Goal: Transaction & Acquisition: Purchase product/service

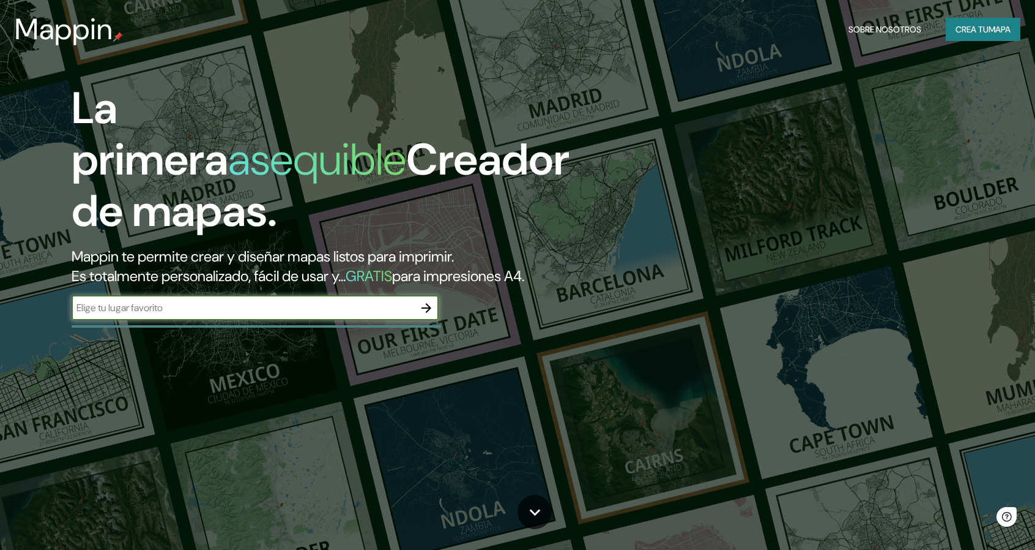
click at [427, 306] on icon "button" at bounding box center [426, 307] width 15 height 15
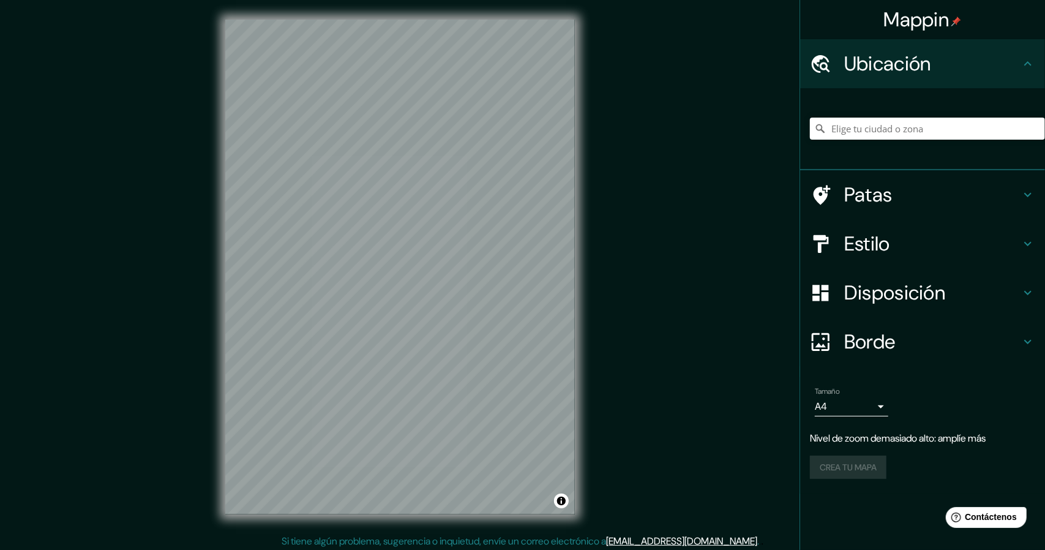
click at [823, 406] on body "Mappin Ubicación Patas Estilo Disposición Borde Elige un borde. Consejo : puede…" at bounding box center [522, 275] width 1045 height 550
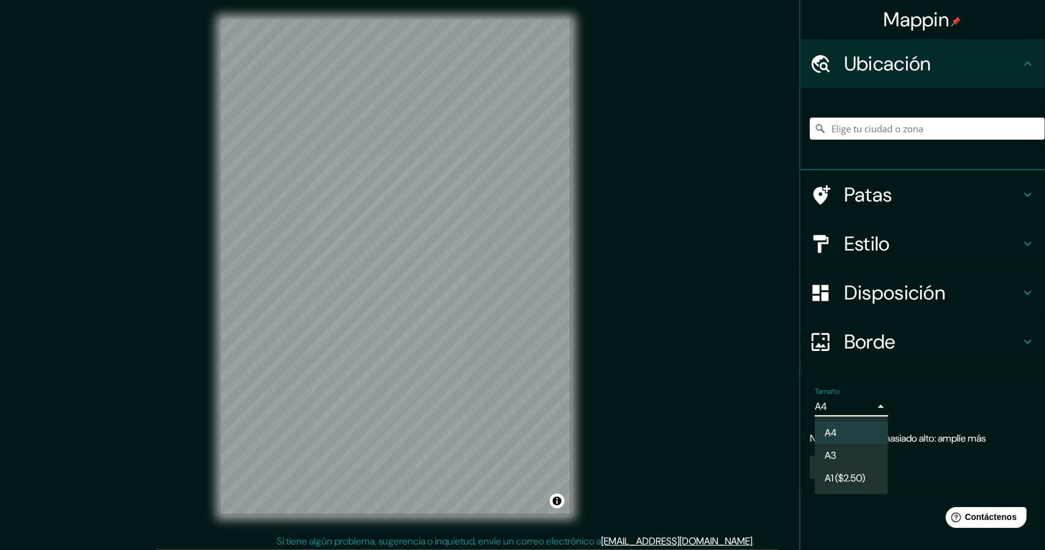
click at [852, 458] on li "A3" at bounding box center [851, 455] width 73 height 23
type input "a4"
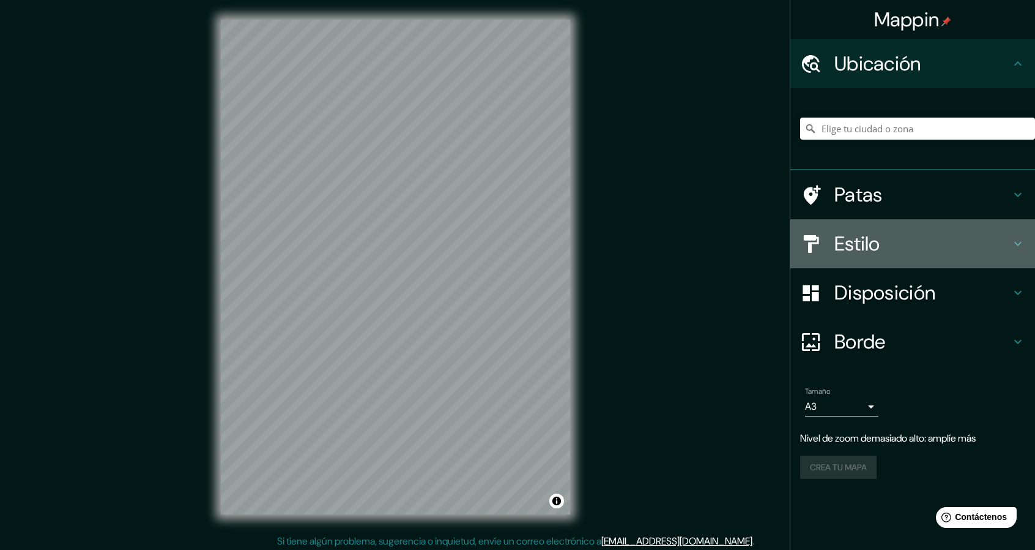
click at [892, 239] on h4 "Estilo" at bounding box center [923, 243] width 176 height 24
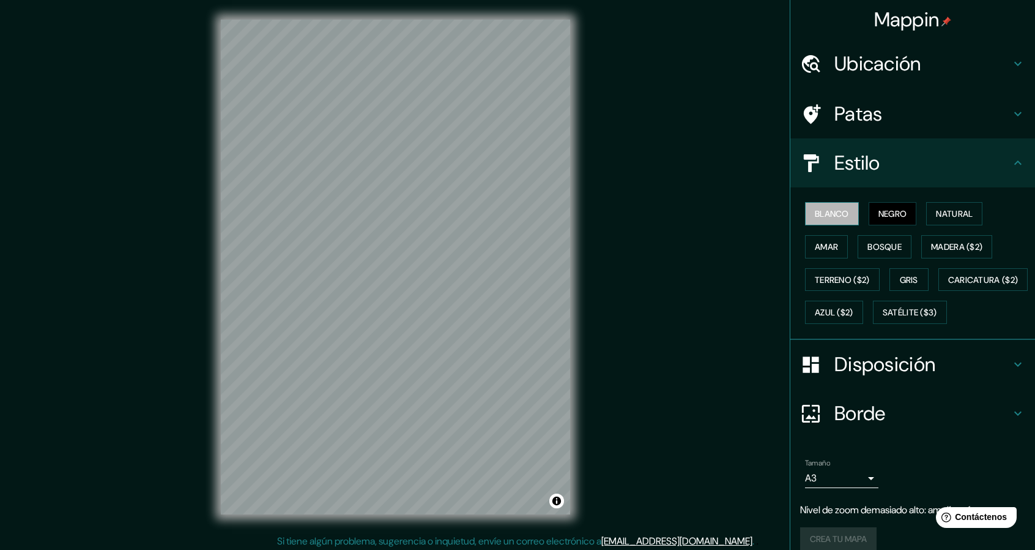
click at [816, 214] on font "Blanco" at bounding box center [832, 213] width 34 height 11
click at [945, 213] on font "Natural" at bounding box center [954, 213] width 37 height 11
click at [828, 244] on font "Amar" at bounding box center [826, 246] width 23 height 11
click at [872, 245] on font "Bosque" at bounding box center [885, 246] width 34 height 11
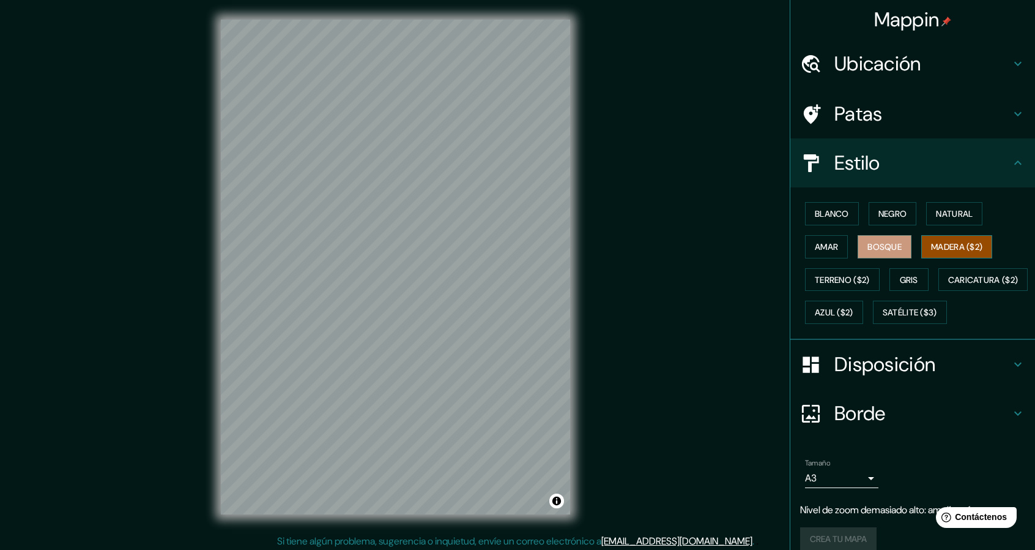
click at [947, 247] on font "Madera ($2)" at bounding box center [956, 246] width 51 height 11
click at [900, 272] on font "Gris" at bounding box center [909, 280] width 18 height 16
click at [858, 247] on button "Bosque" at bounding box center [885, 246] width 54 height 23
click at [830, 241] on font "Amar" at bounding box center [826, 246] width 23 height 11
click at [941, 231] on div "Blanco Negro Natural Amar Bosque Madera ($2) Terreno ($2) Gris Caricatura ($2) …" at bounding box center [917, 263] width 235 height 132
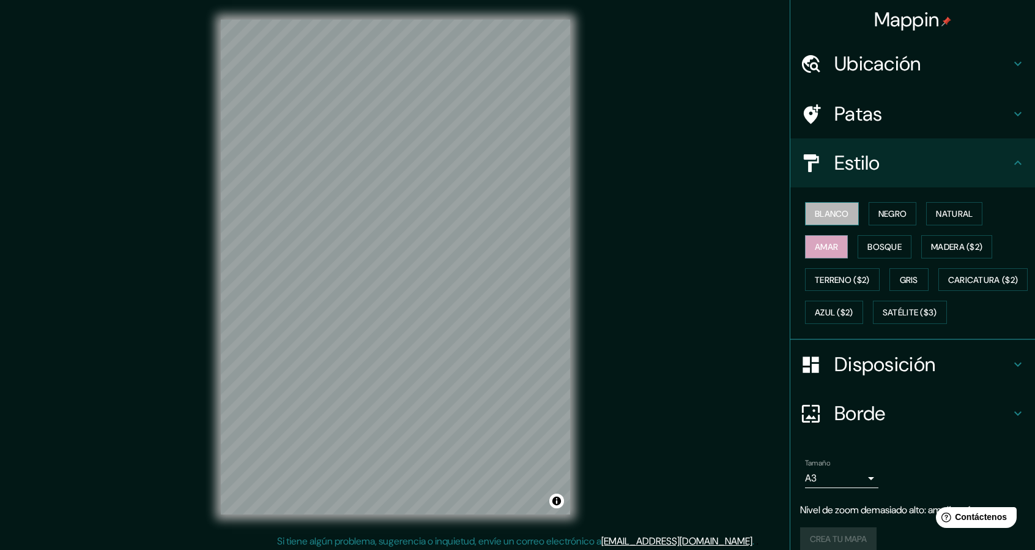
click at [832, 220] on font "Blanco" at bounding box center [832, 214] width 34 height 16
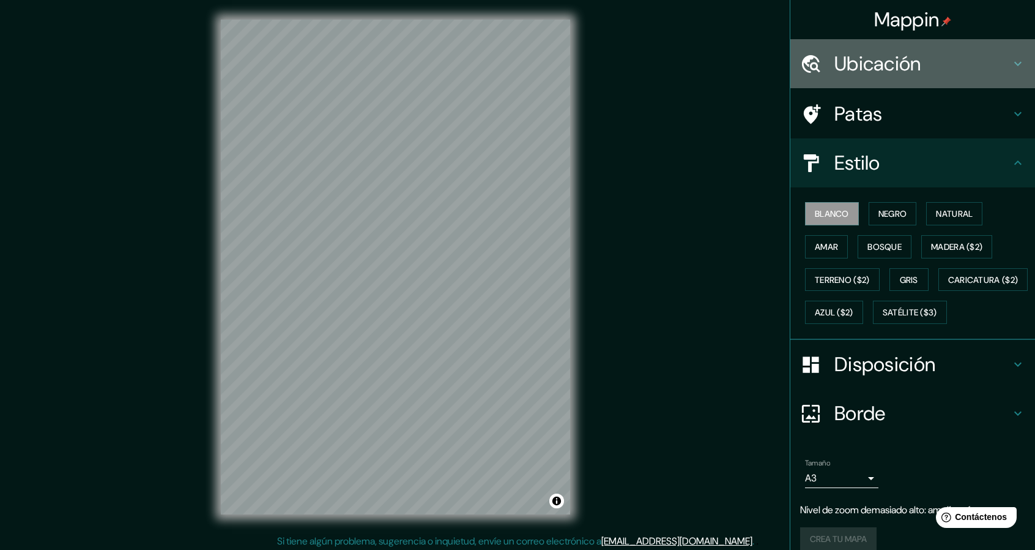
click at [905, 56] on font "Ubicación" at bounding box center [878, 64] width 87 height 26
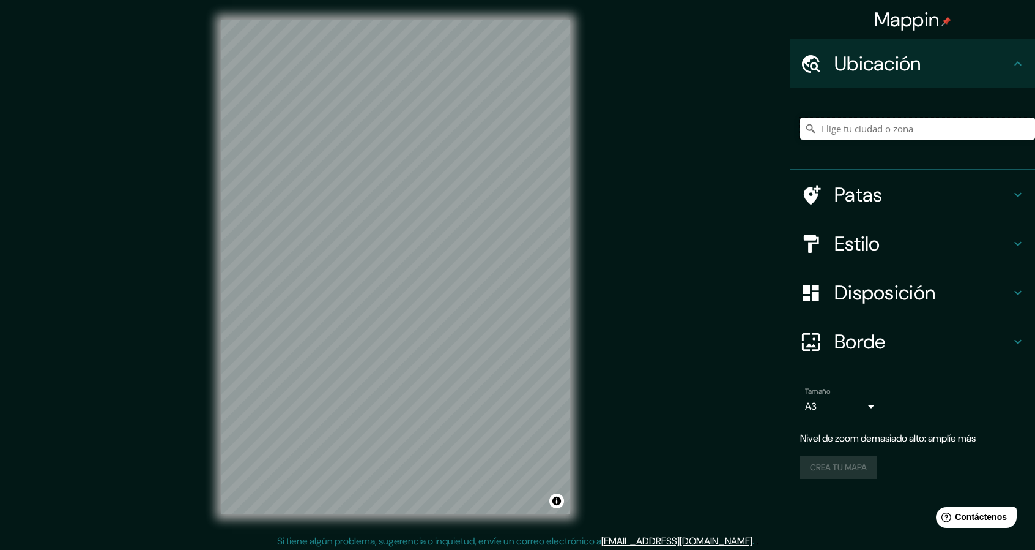
click at [912, 130] on input "Elige tu ciudad o zona" at bounding box center [917, 129] width 235 height 22
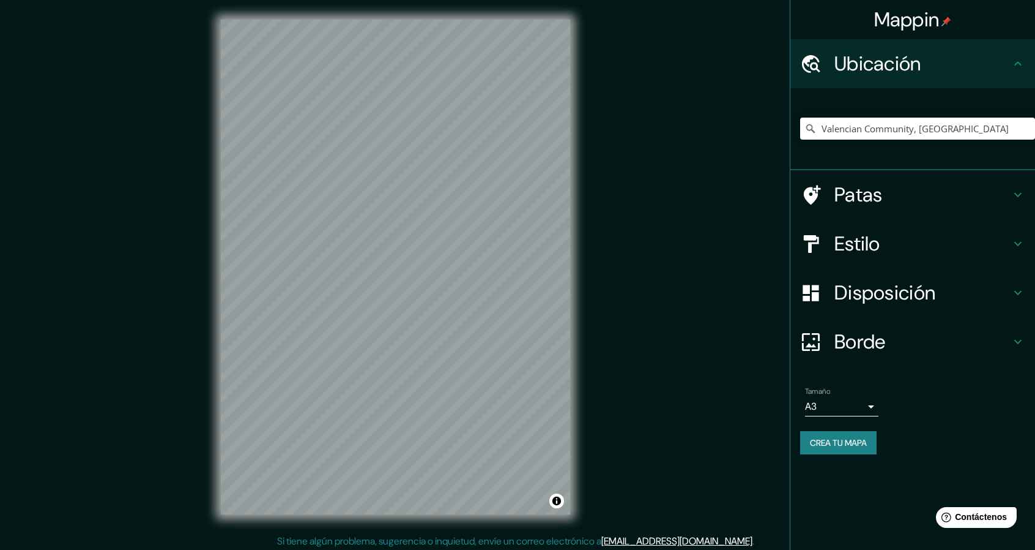
type input "Valencian Community, Spain"
